Goal: Information Seeking & Learning: Learn about a topic

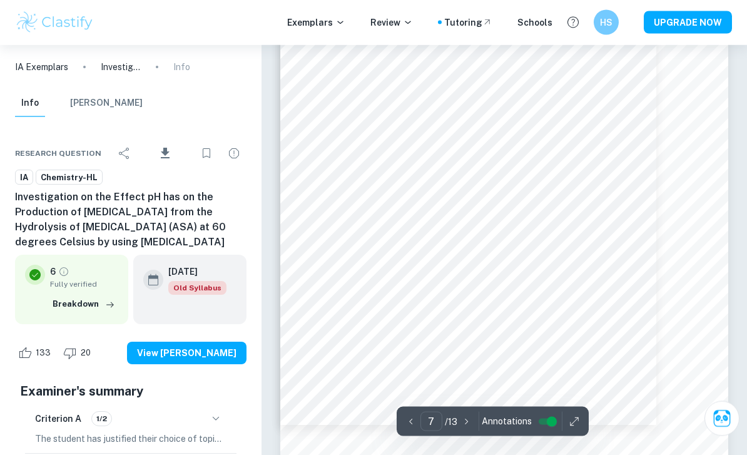
scroll to position [4014, 0]
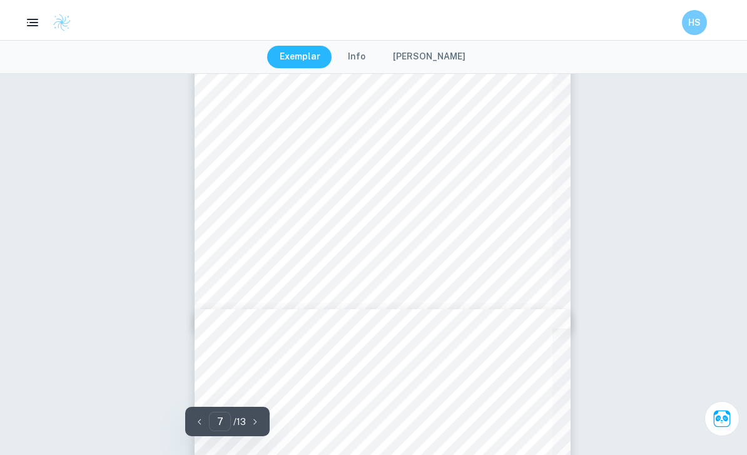
type input "3"
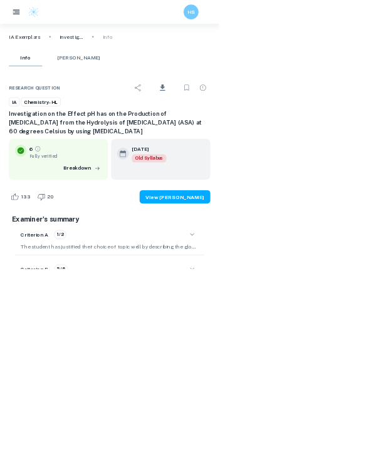
scroll to position [2614, 0]
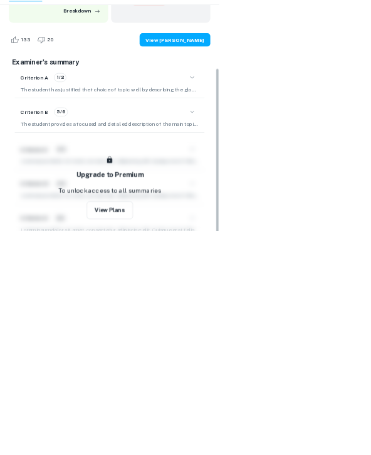
scroll to position [200, 0]
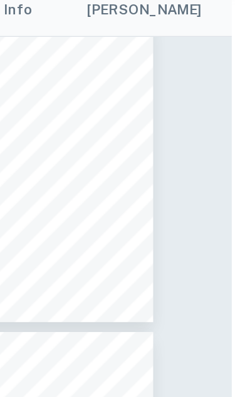
scroll to position [1117, 2]
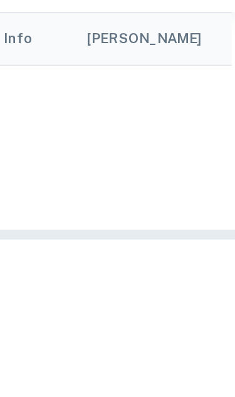
type input "3"
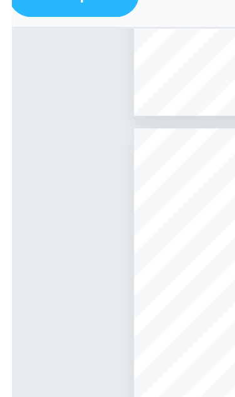
scroll to position [1117, 0]
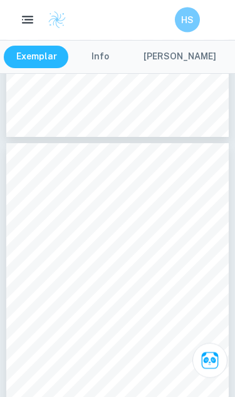
scroll to position [1385, 0]
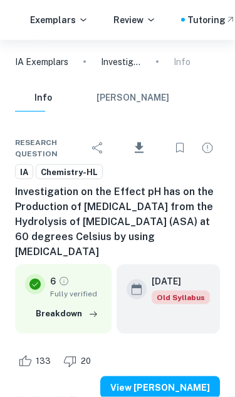
type input "2"
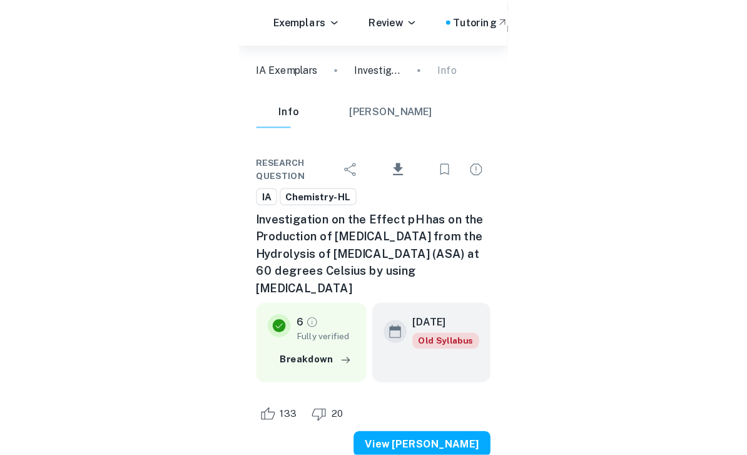
scroll to position [1047, 0]
